Goal: Task Accomplishment & Management: Complete application form

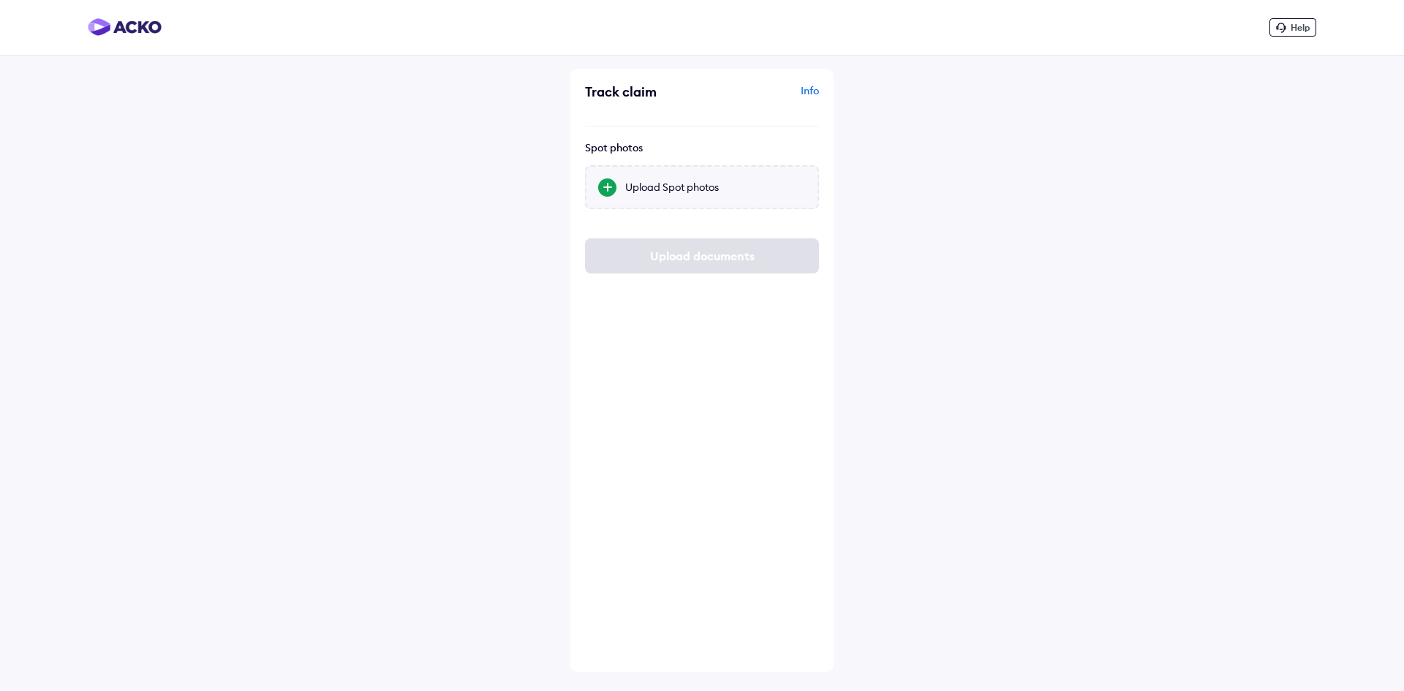
click at [671, 193] on div "Upload Spot photos" at bounding box center [715, 187] width 181 height 15
click at [0, 0] on input "Upload Spot photos" at bounding box center [0, 0] width 0 height 0
click at [695, 193] on div "Upload Spot photos" at bounding box center [715, 187] width 181 height 15
click at [0, 0] on input "Upload Spot photos" at bounding box center [0, 0] width 0 height 0
click at [608, 184] on div at bounding box center [607, 187] width 18 height 18
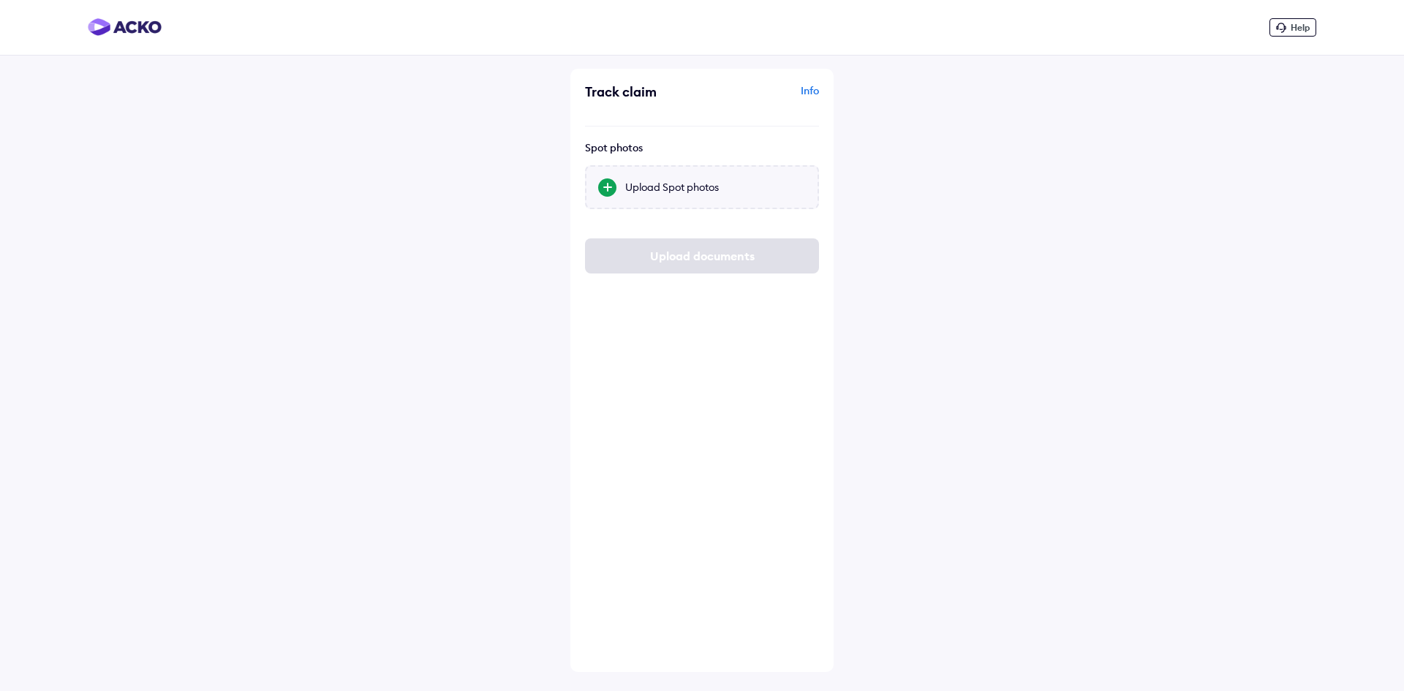
click at [0, 0] on input "Upload Spot photos" at bounding box center [0, 0] width 0 height 0
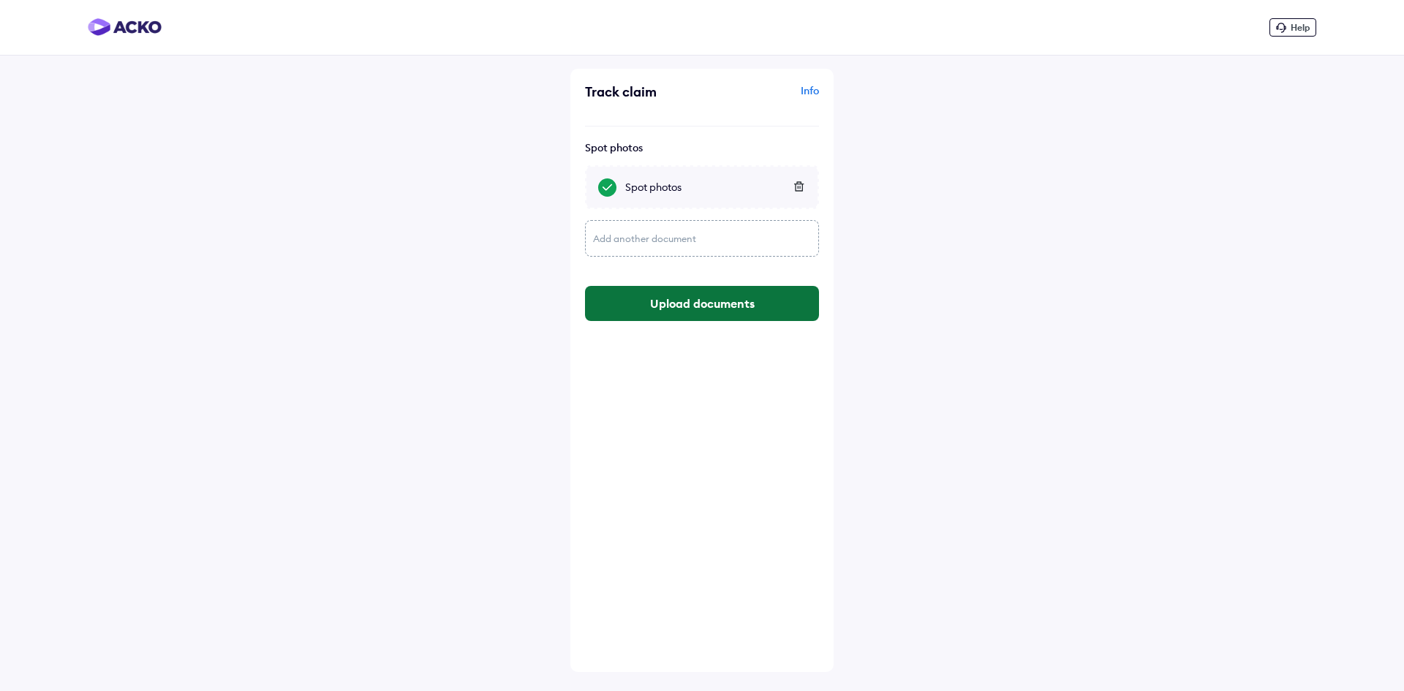
click at [727, 303] on button "Upload documents" at bounding box center [702, 303] width 234 height 35
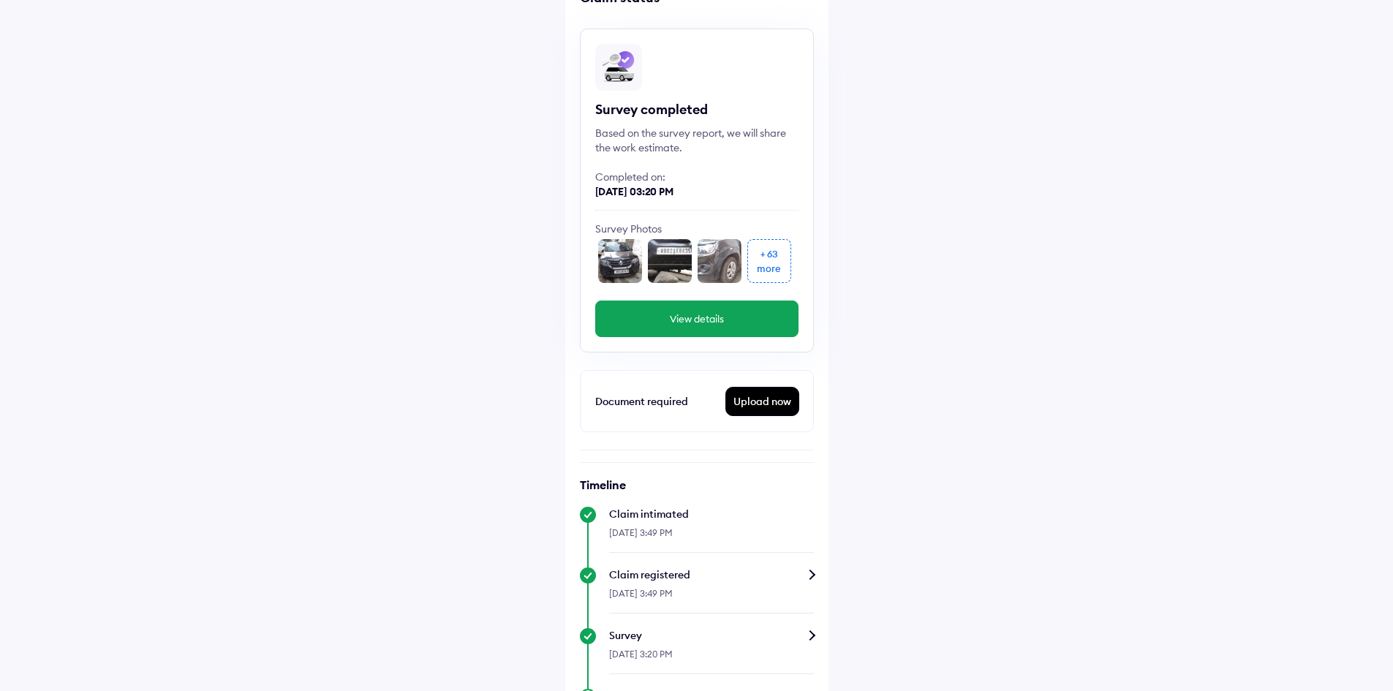
scroll to position [15, 0]
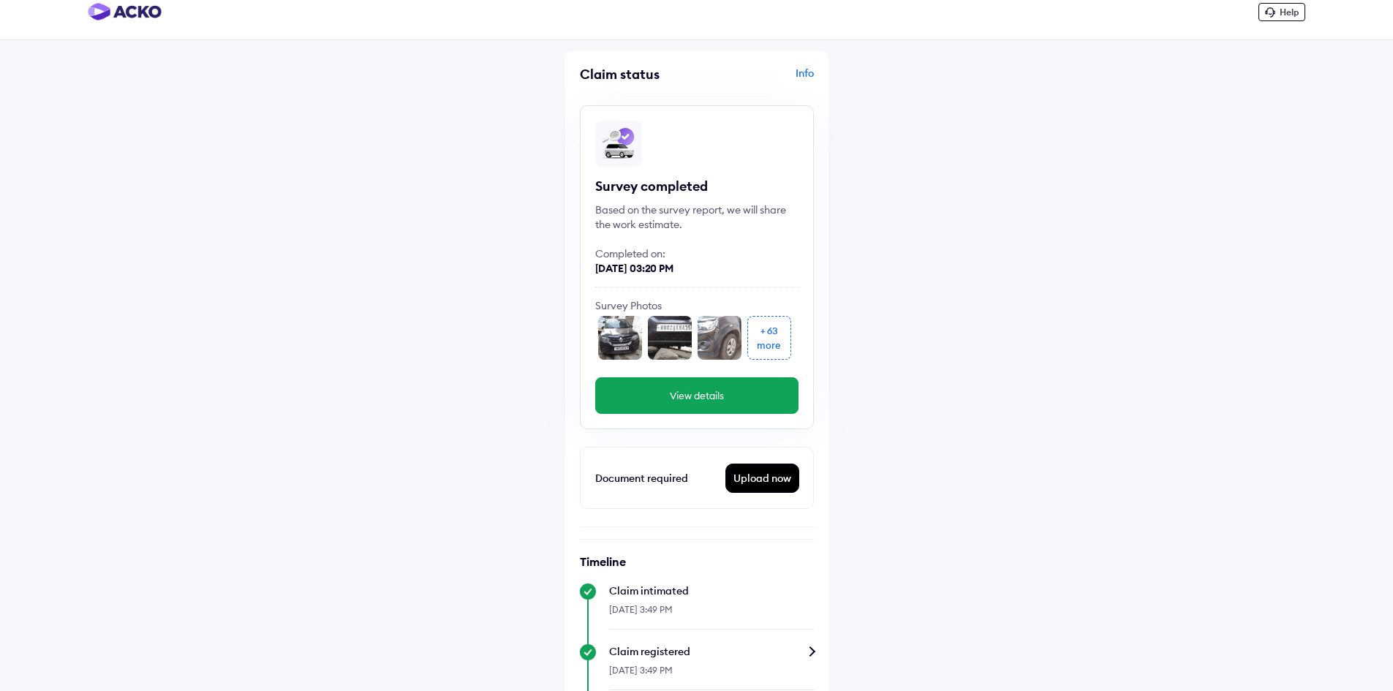
click at [614, 327] on img at bounding box center [620, 338] width 44 height 44
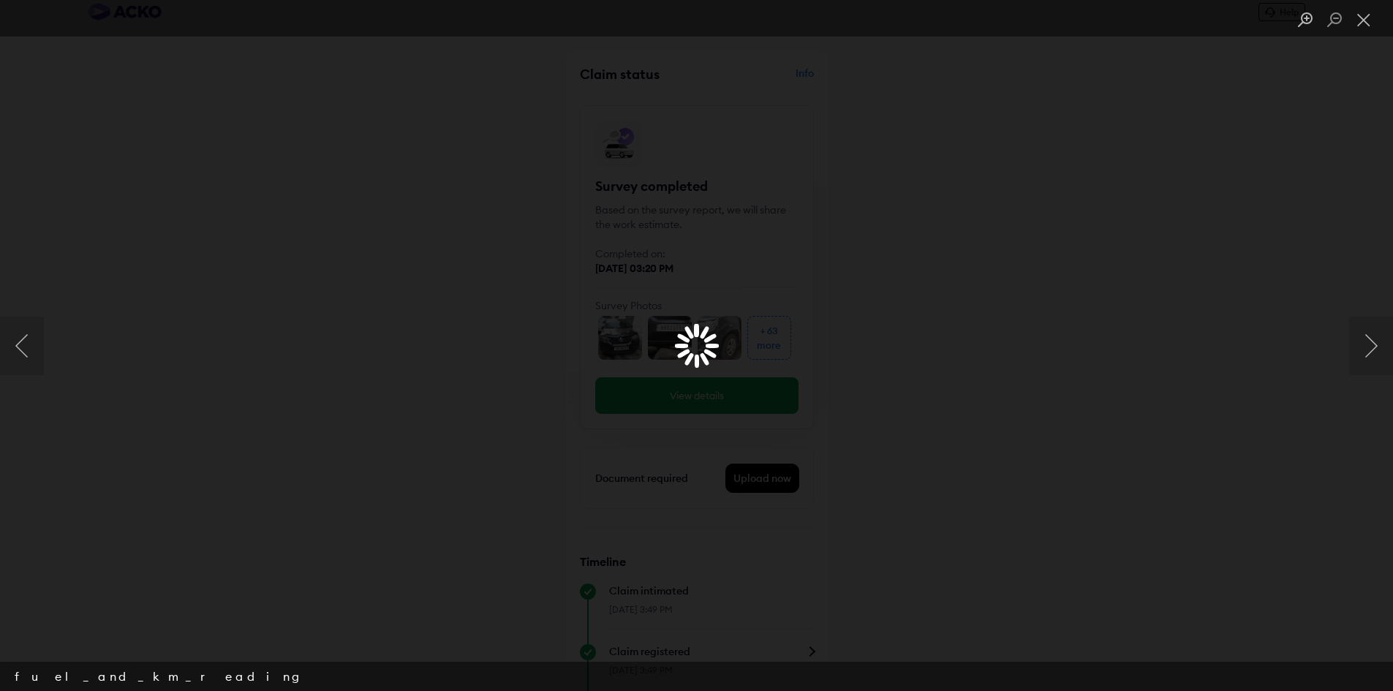
click at [1219, 268] on div "Lightbox" at bounding box center [696, 345] width 1393 height 691
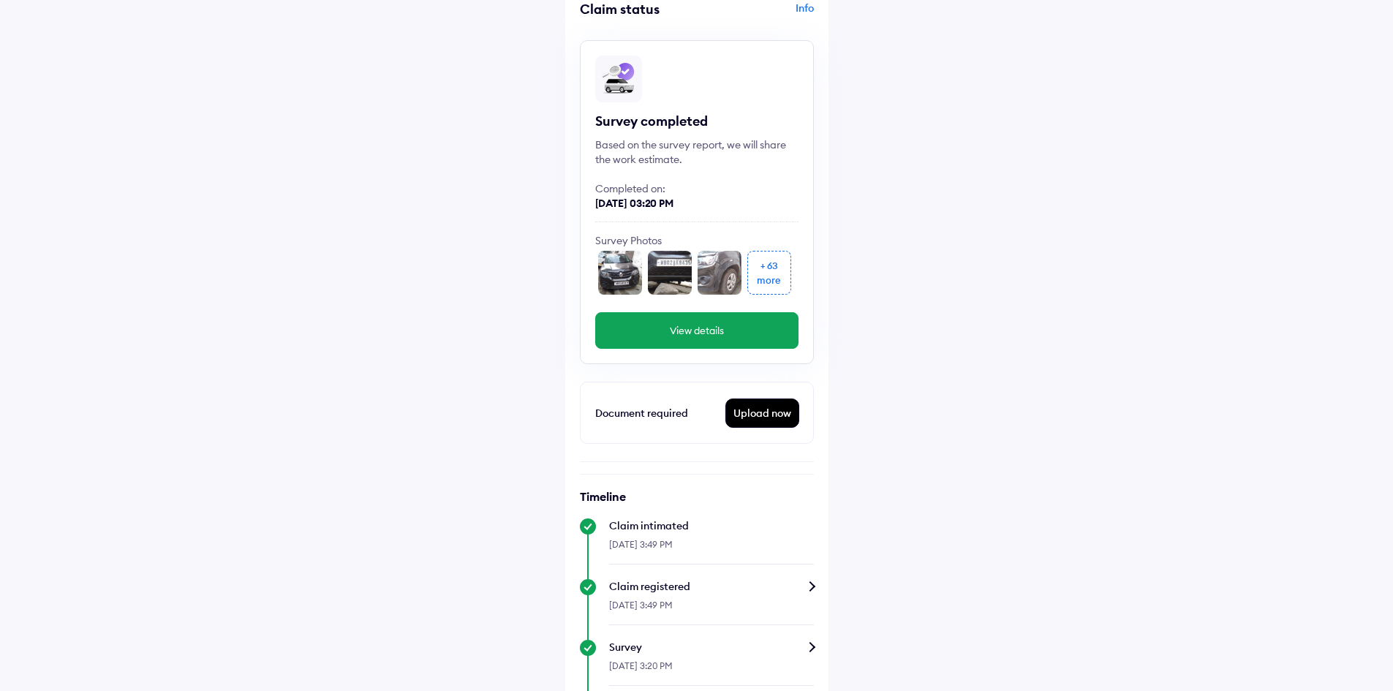
scroll to position [381, 0]
